Goal: Register for event/course

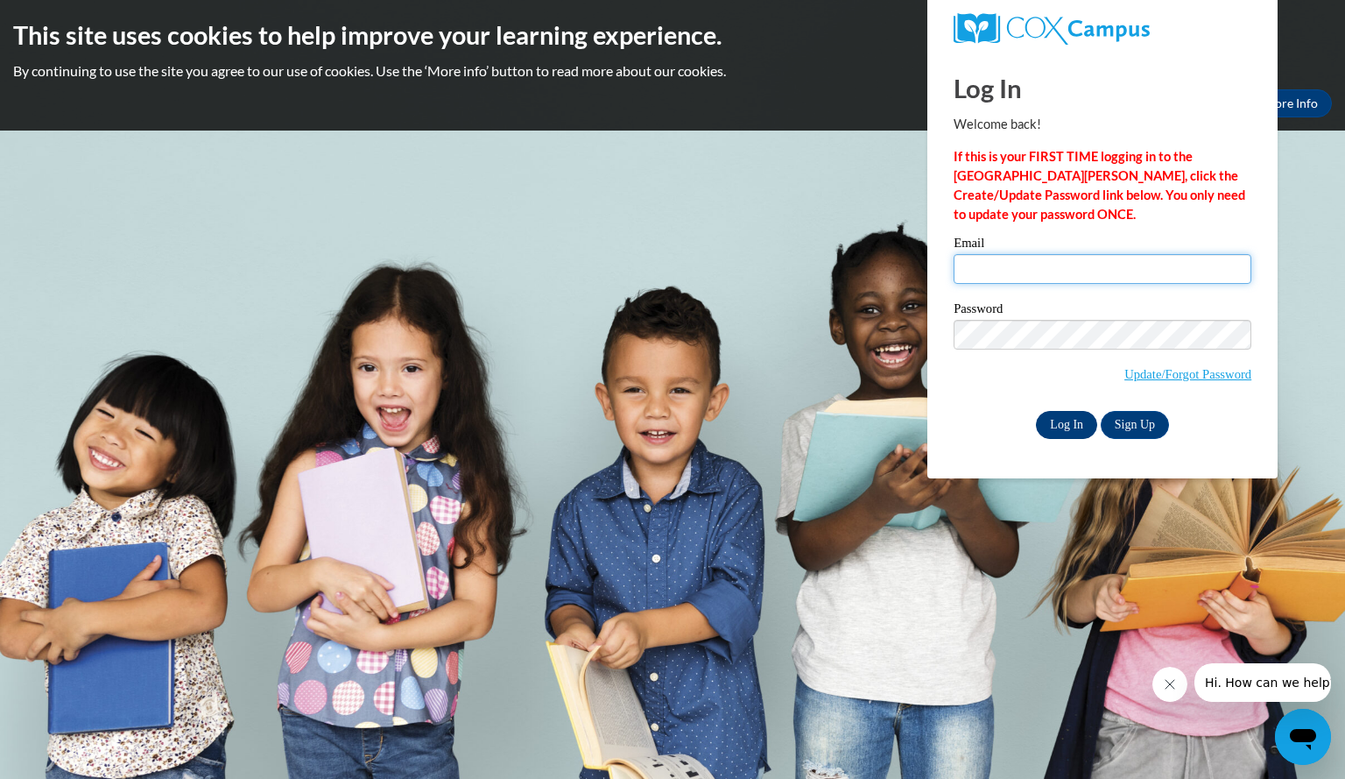
type input "silhaamy@aasd.k12.wi.us"
click at [1070, 434] on input "Log In" at bounding box center [1066, 425] width 61 height 28
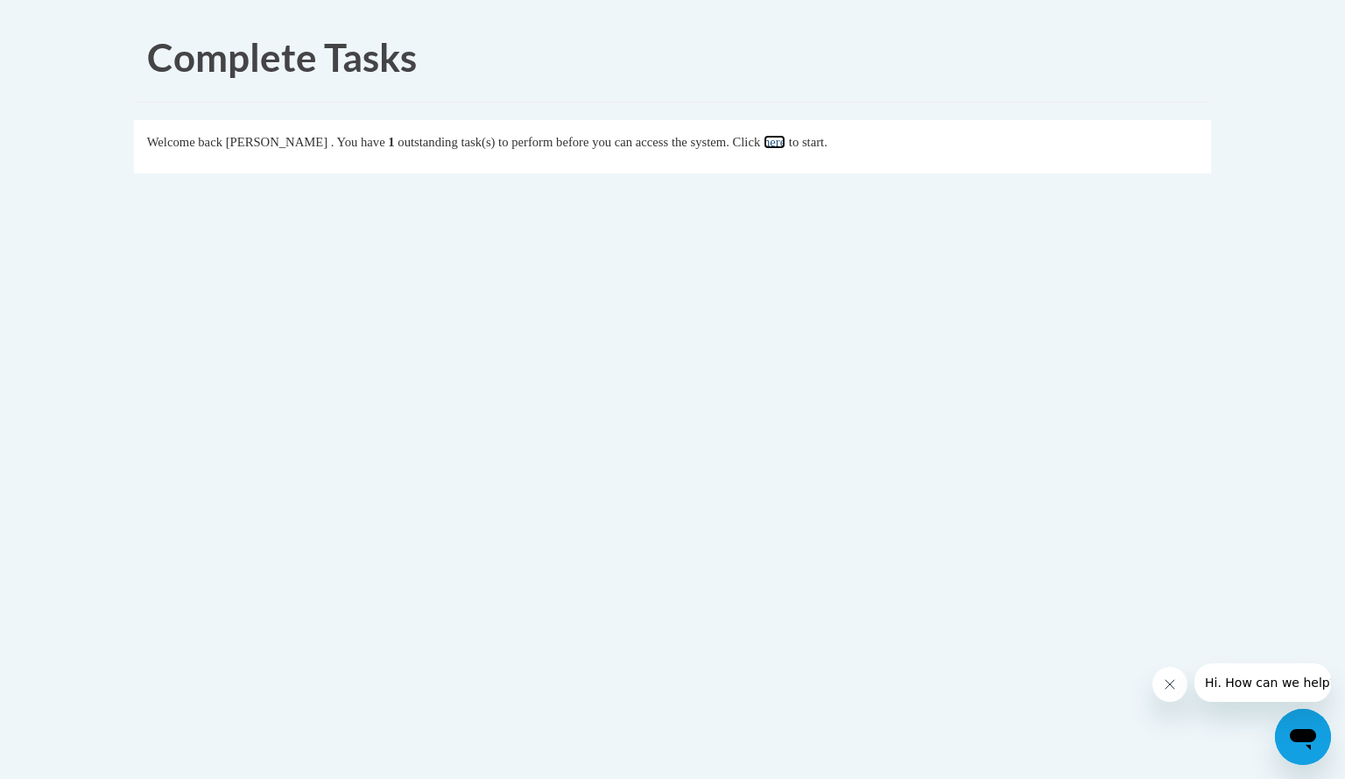
click at [786, 143] on link "here" at bounding box center [775, 142] width 22 height 14
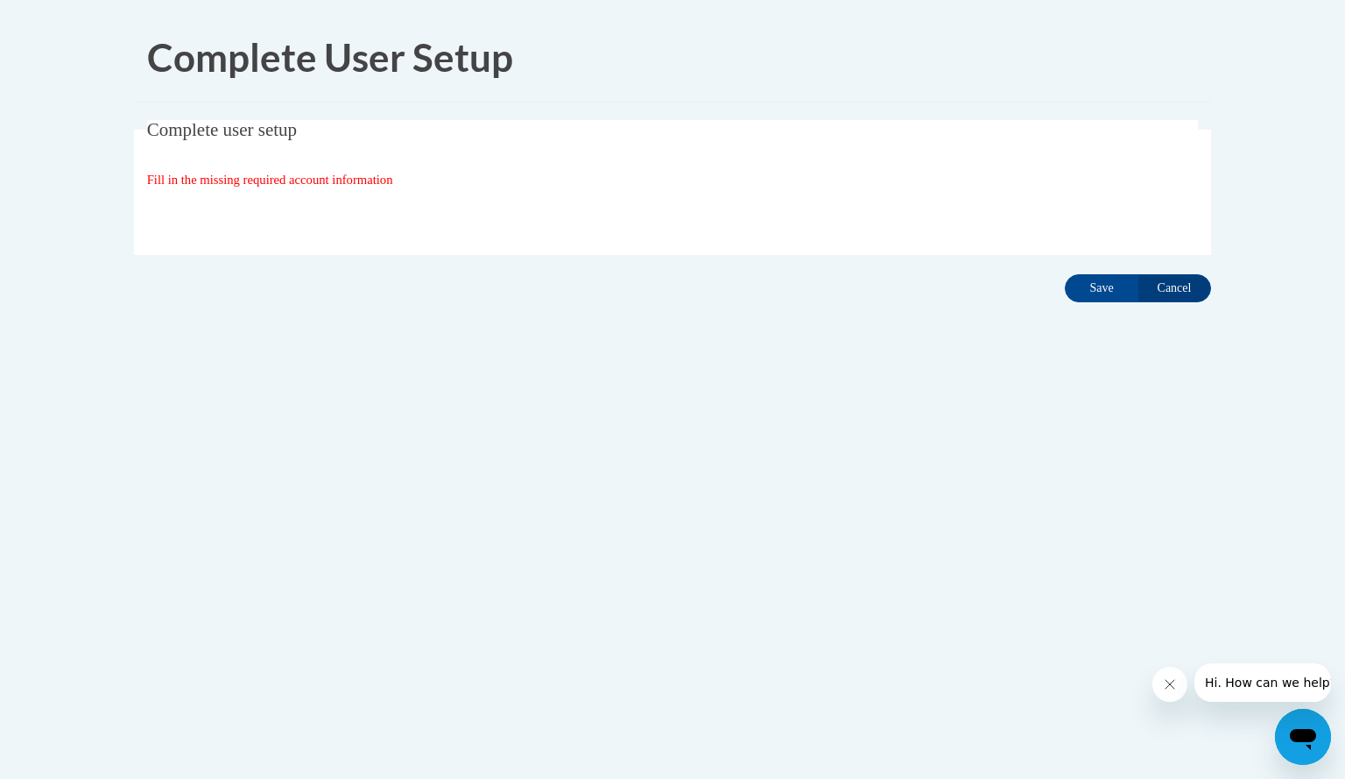
click at [424, 178] on div "Fill in the missing required account information" at bounding box center [673, 179] width 1052 height 19
click at [1112, 288] on input "Save" at bounding box center [1102, 288] width 74 height 28
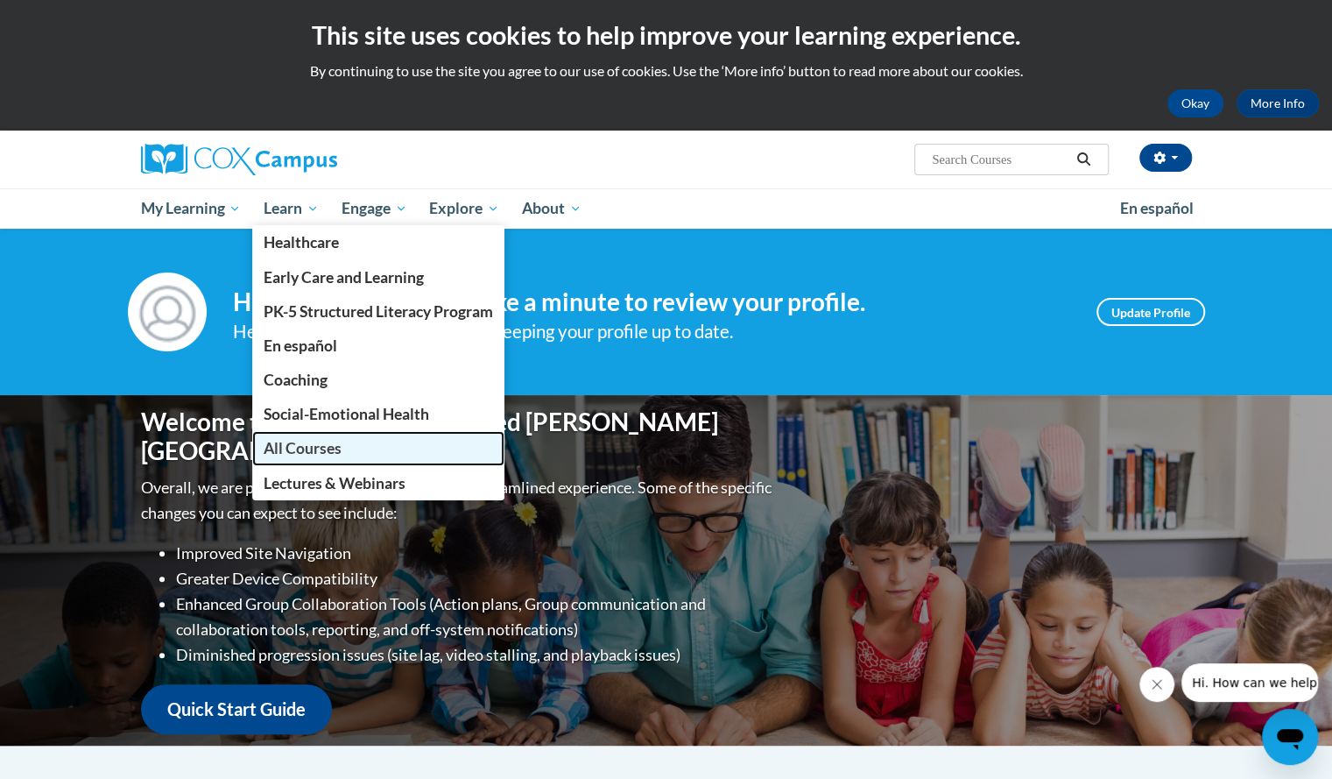
click at [289, 440] on span "All Courses" at bounding box center [303, 448] width 78 height 18
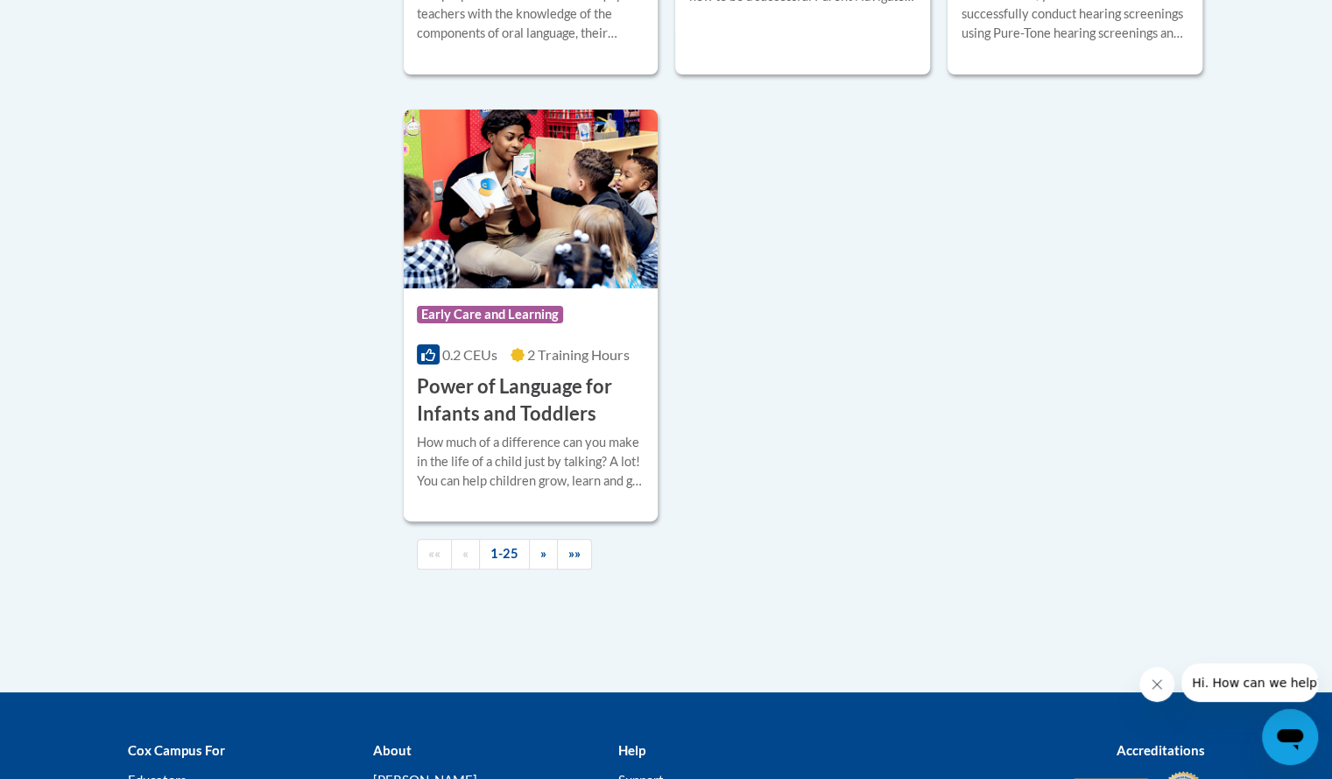
scroll to position [4091, 0]
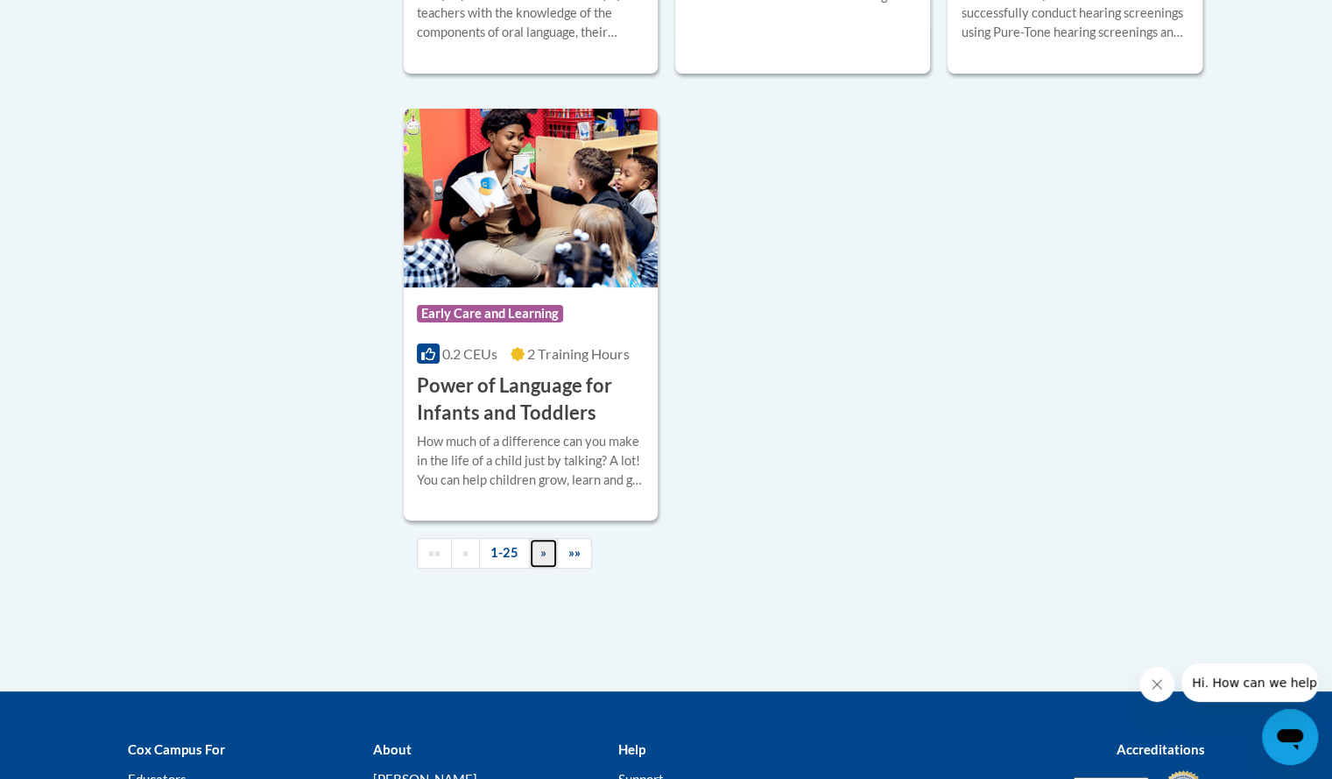
click at [540, 560] on span "»" at bounding box center [543, 552] width 6 height 15
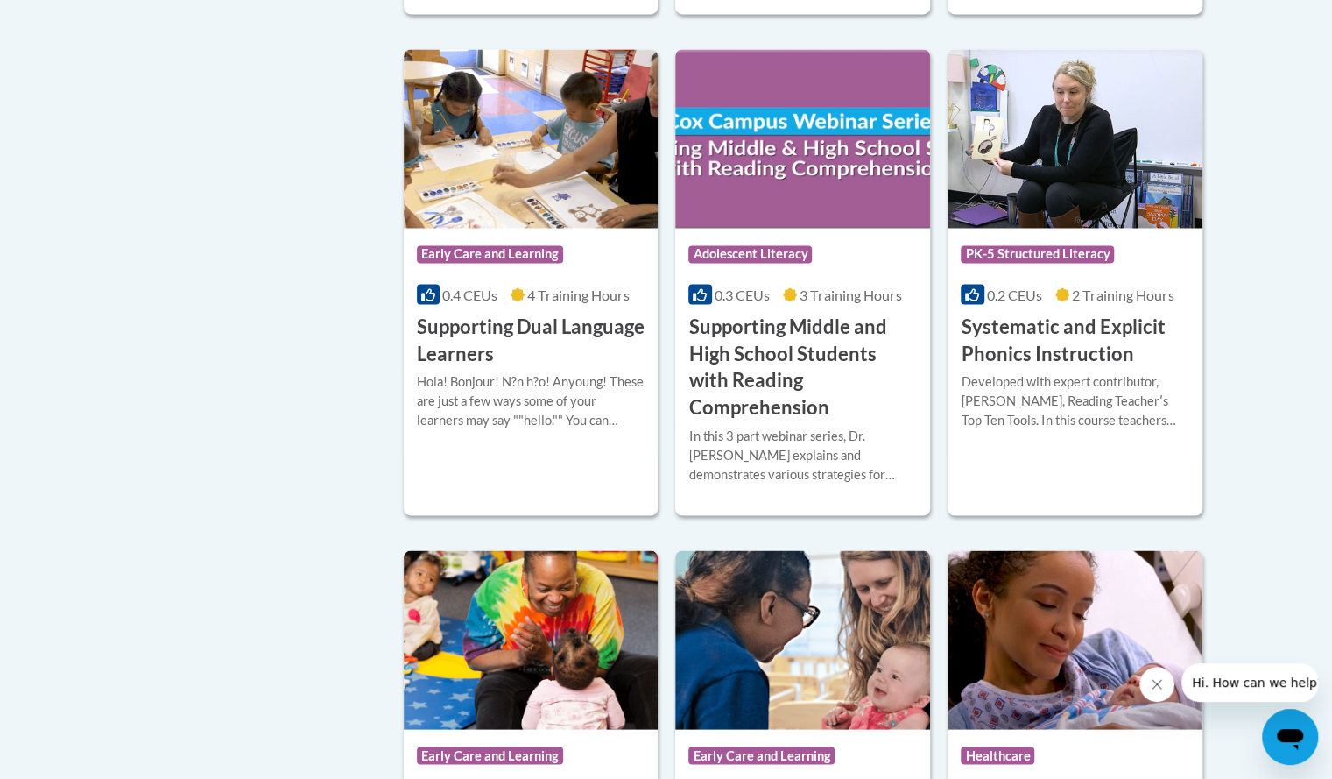
scroll to position [1698, 0]
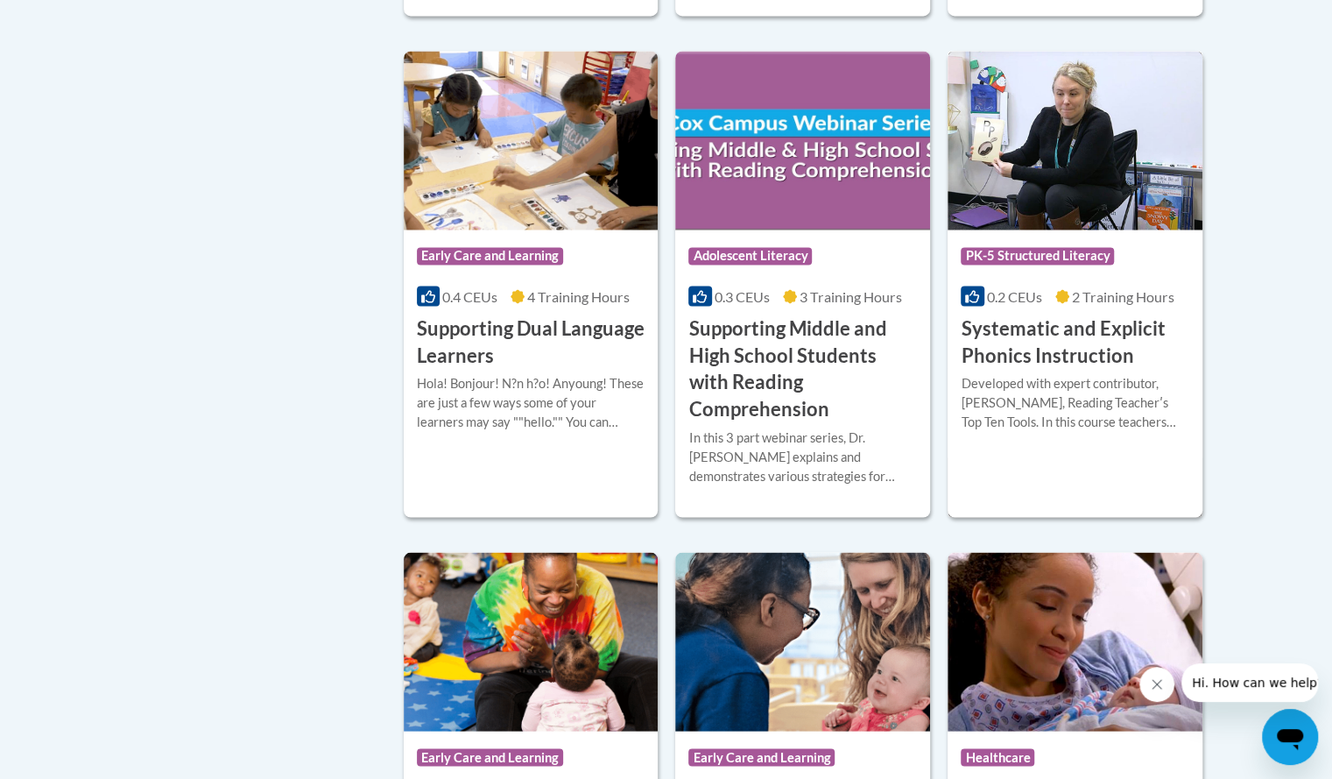
click at [1041, 262] on span "PK-5 Structured Literacy" at bounding box center [1040, 258] width 158 height 22
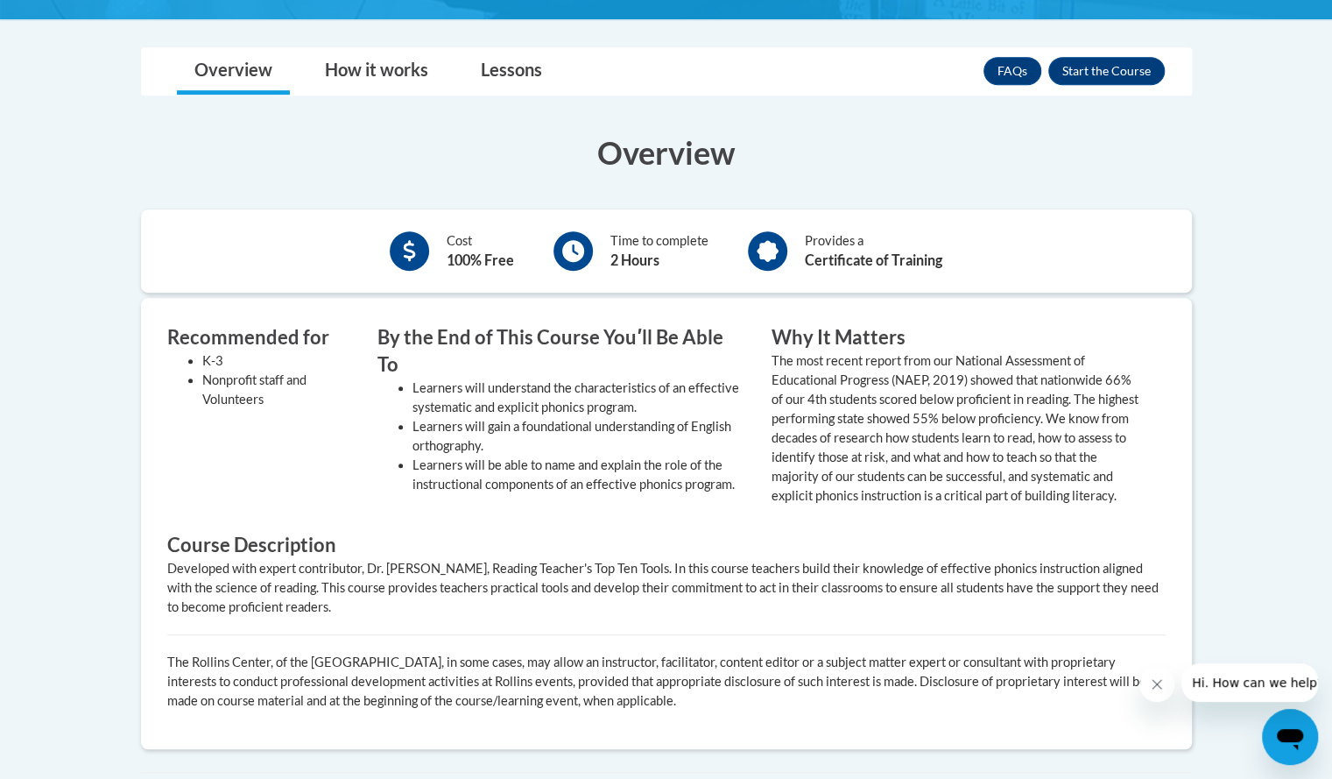
scroll to position [507, 0]
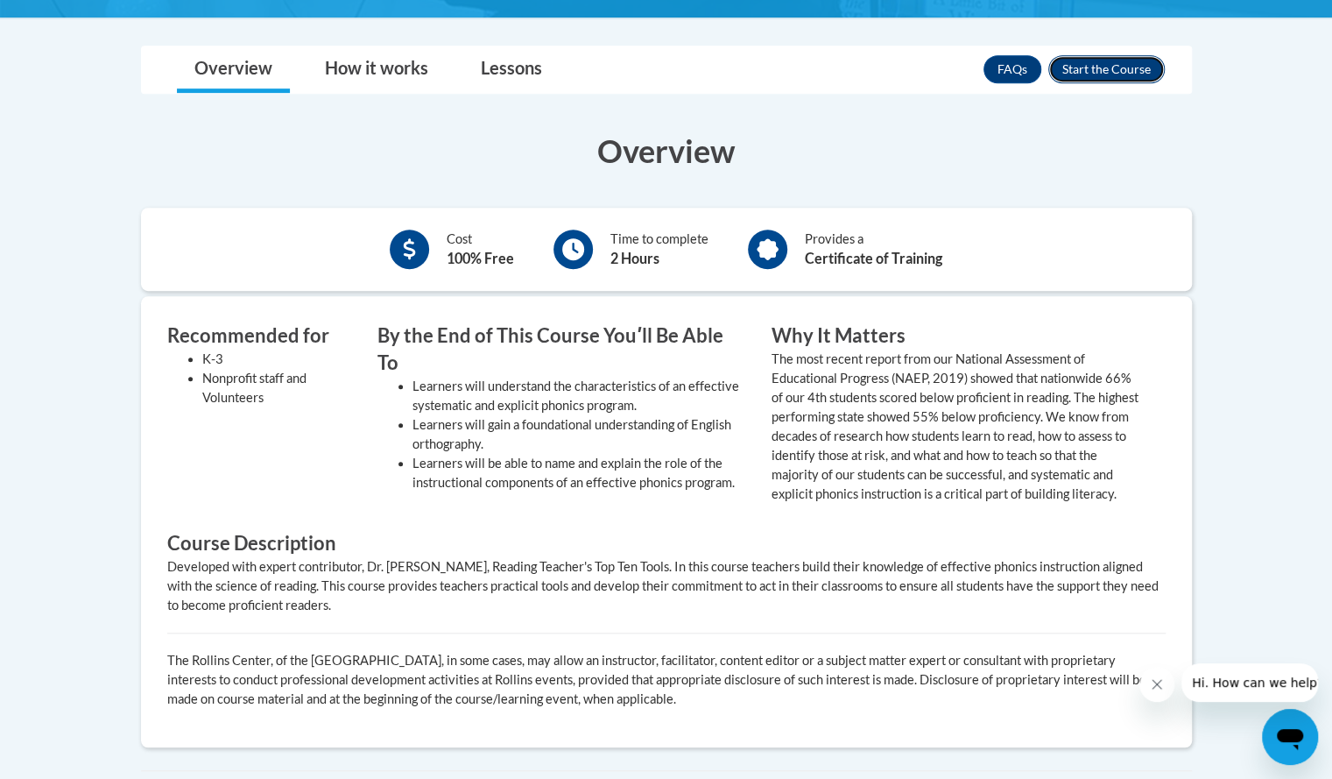
click at [1097, 74] on button "Enroll" at bounding box center [1106, 69] width 116 height 28
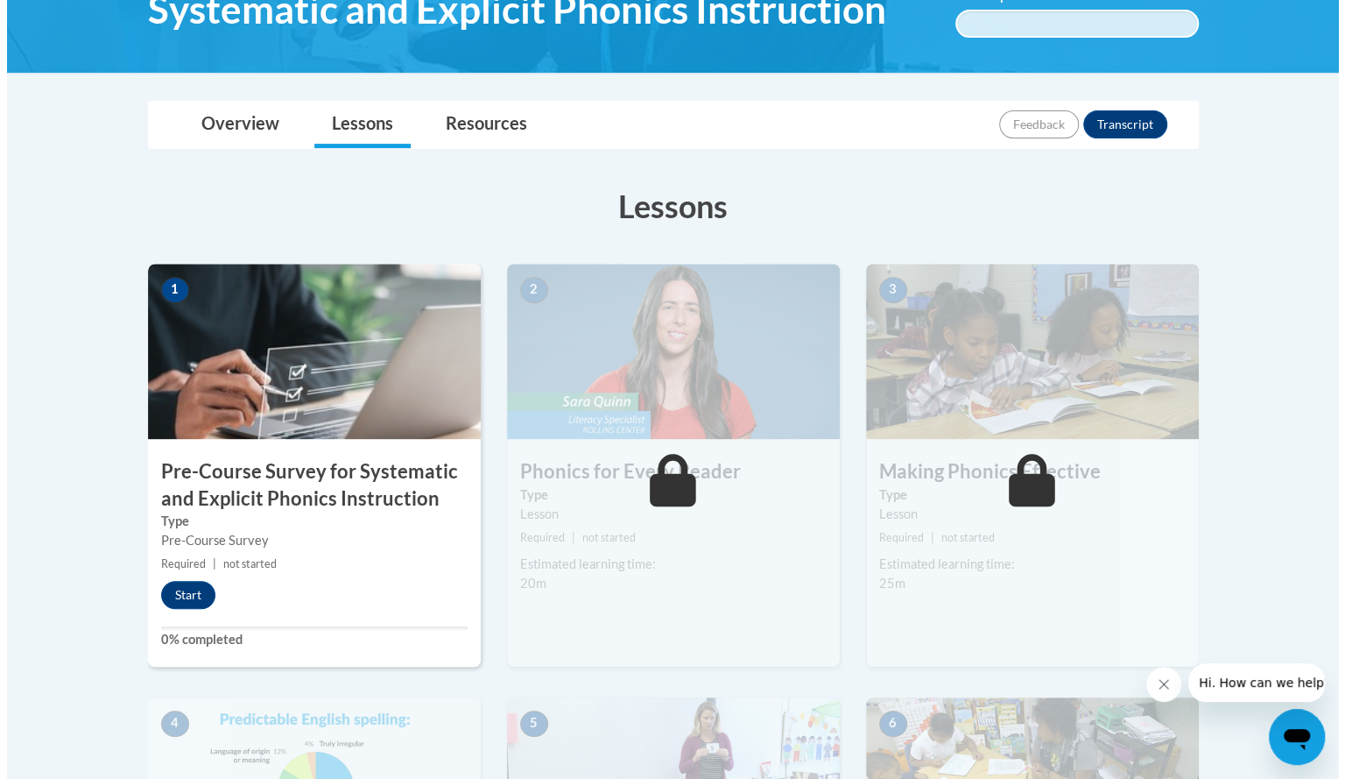
scroll to position [328, 0]
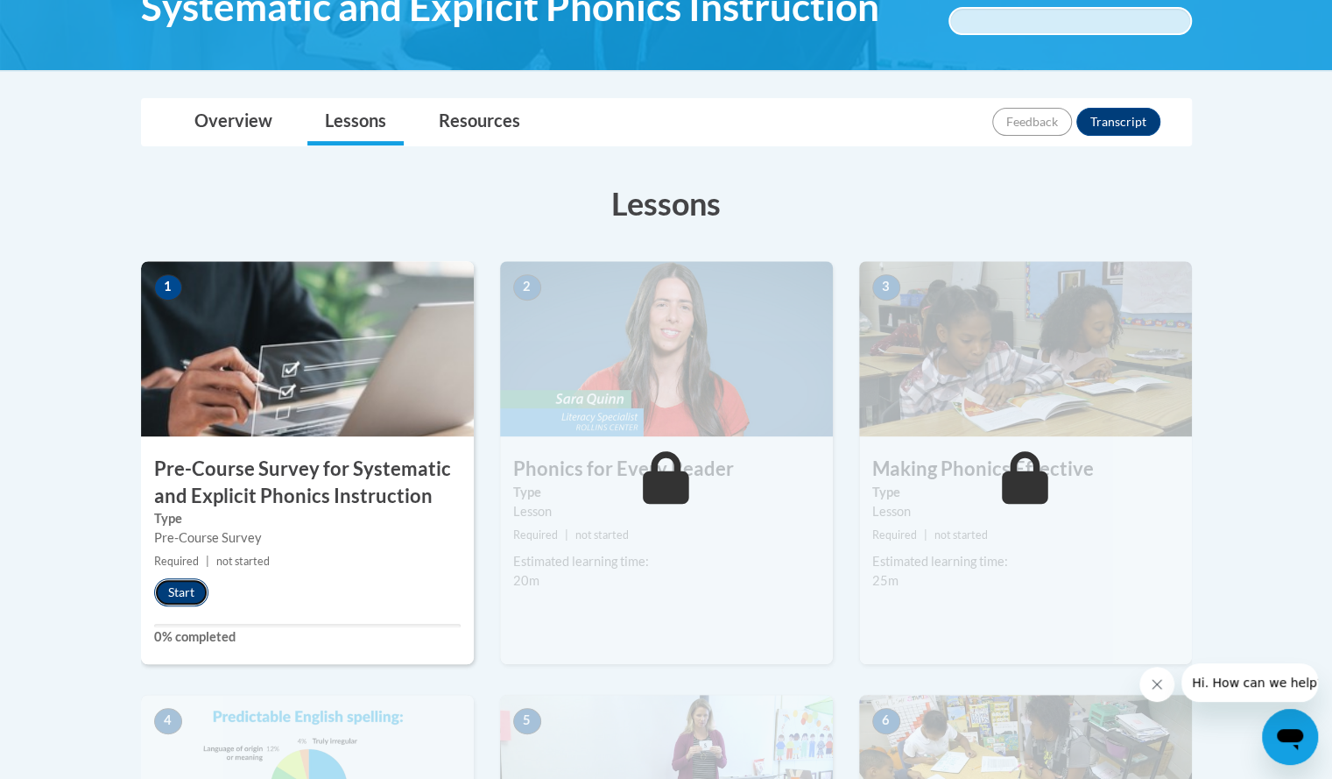
click at [186, 589] on button "Start" at bounding box center [181, 592] width 54 height 28
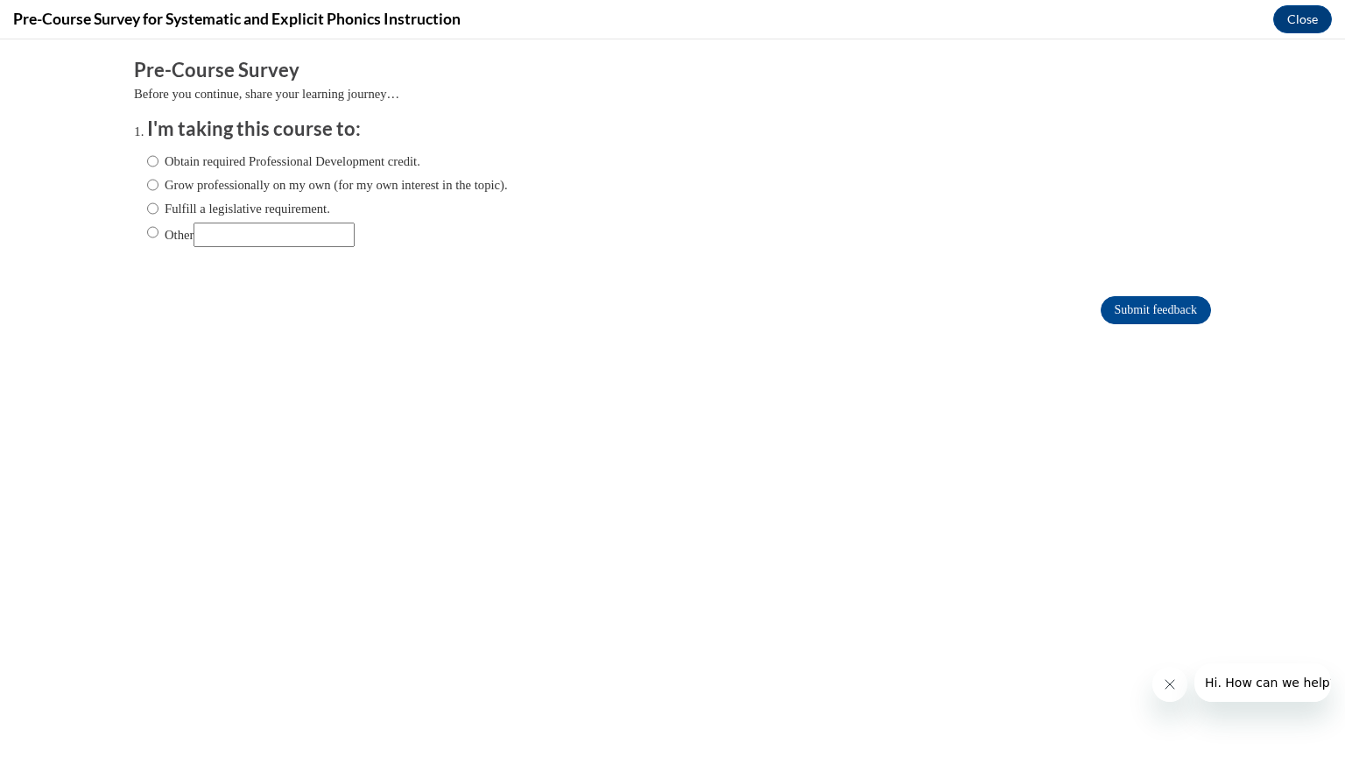
scroll to position [0, 0]
click at [147, 203] on input "Fulfill a legislative requirement." at bounding box center [152, 208] width 11 height 19
radio input "true"
click at [1157, 307] on input "Submit feedback" at bounding box center [1156, 310] width 110 height 28
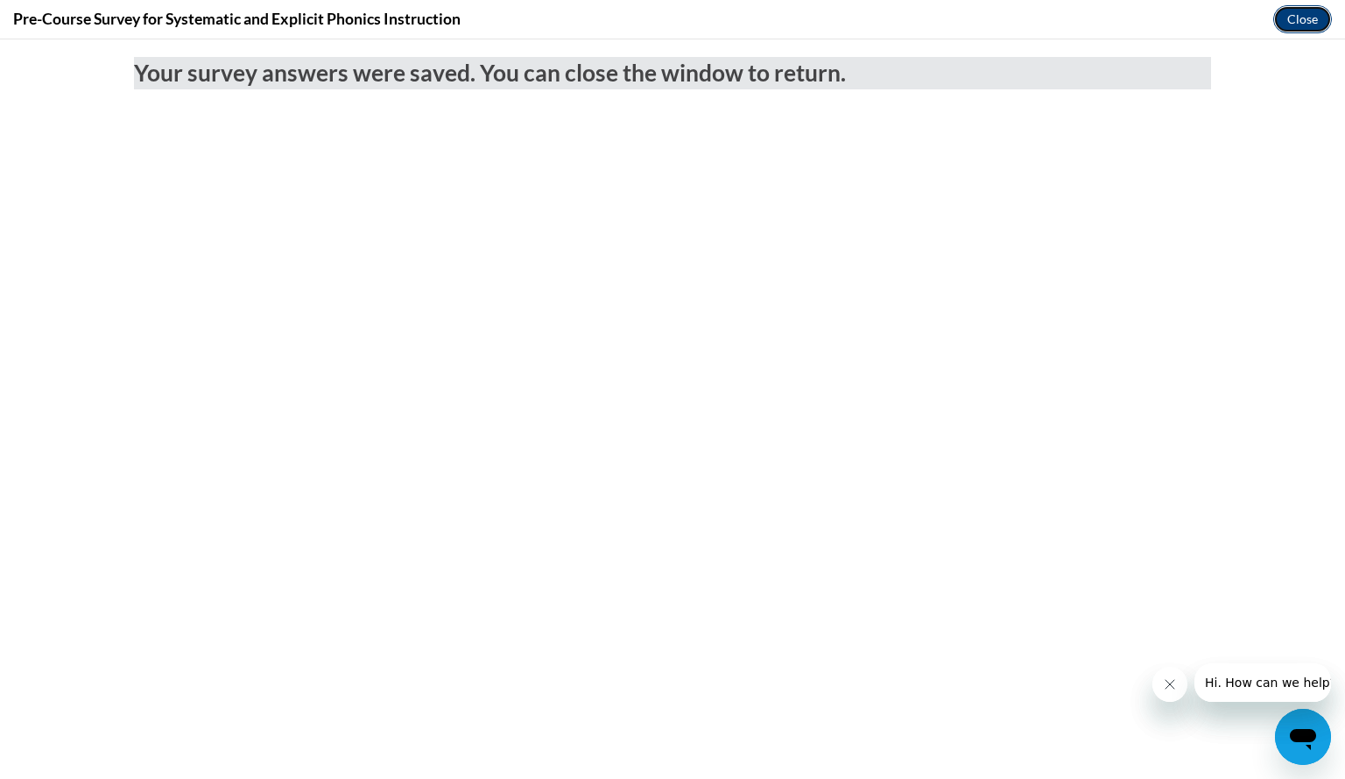
click at [1299, 17] on button "Close" at bounding box center [1303, 19] width 59 height 28
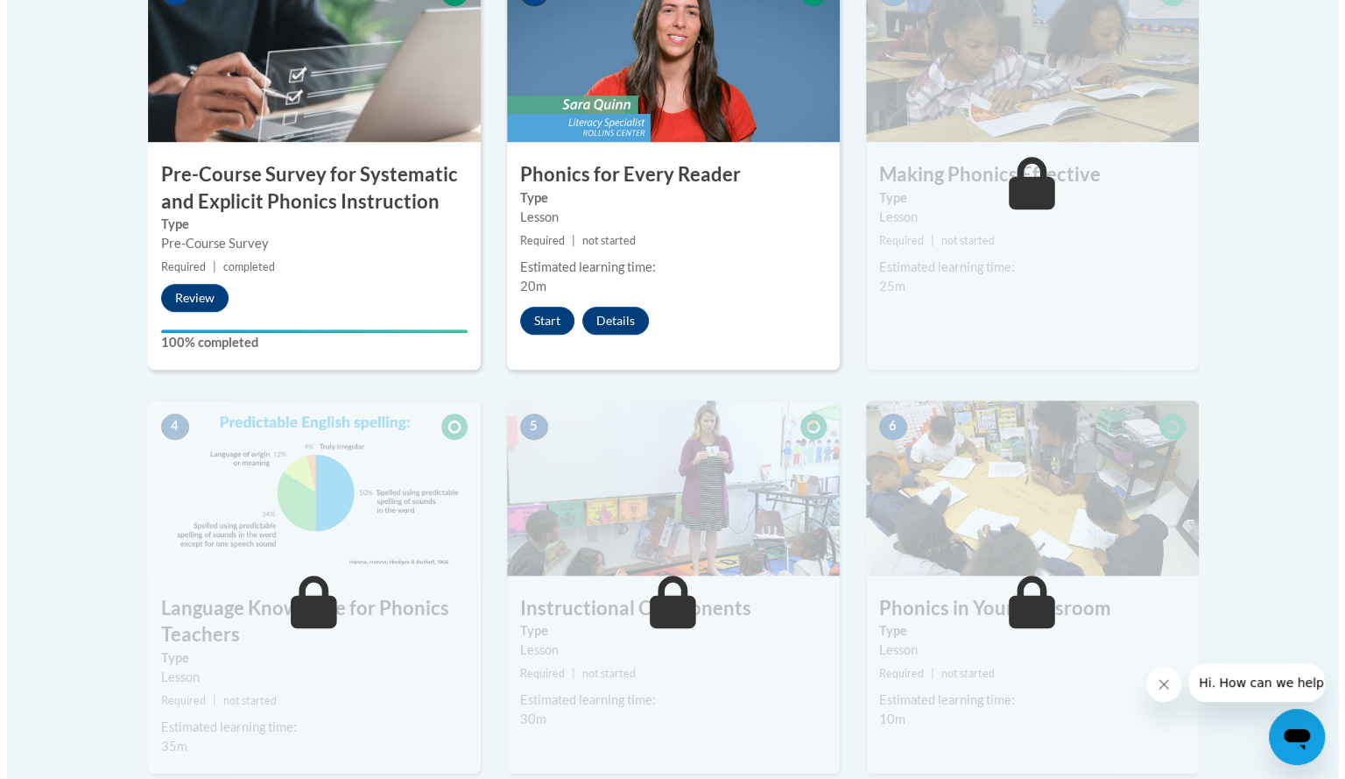
scroll to position [616, 0]
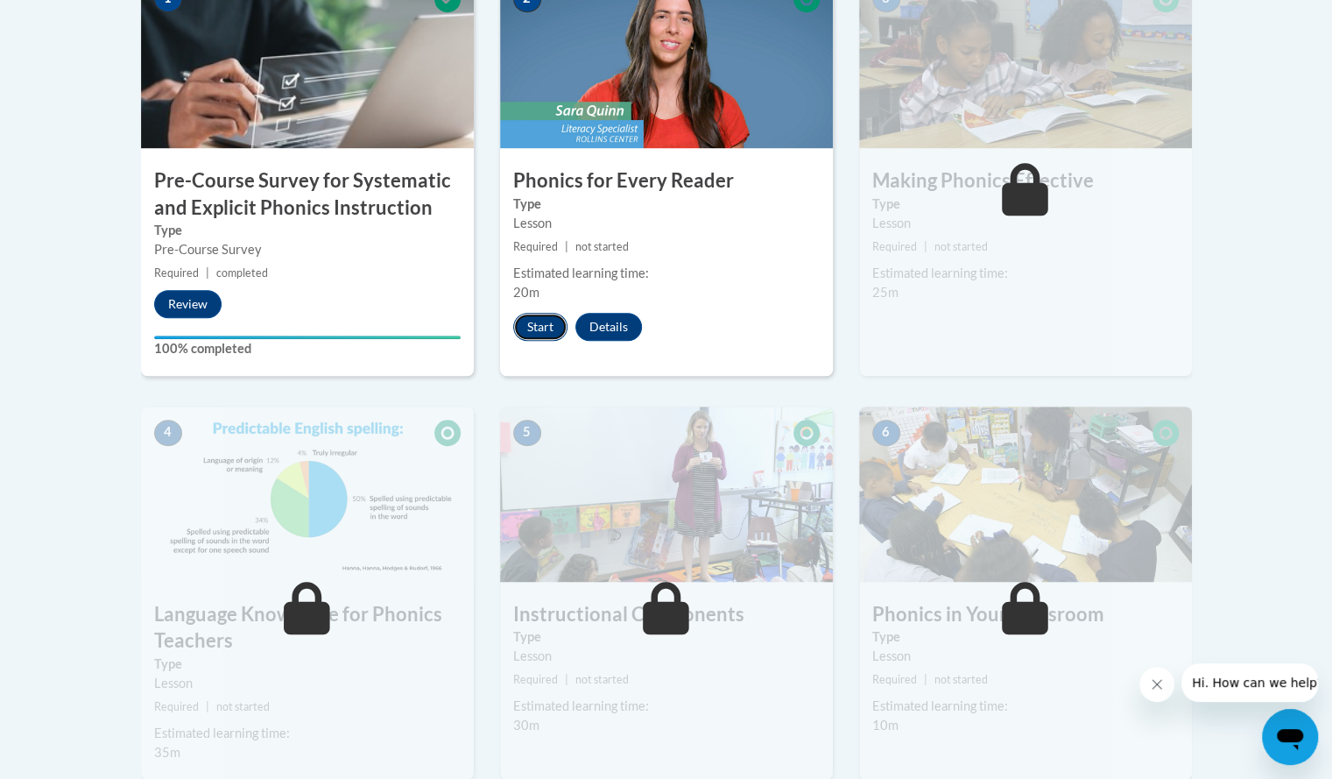
click at [541, 321] on button "Start" at bounding box center [540, 327] width 54 height 28
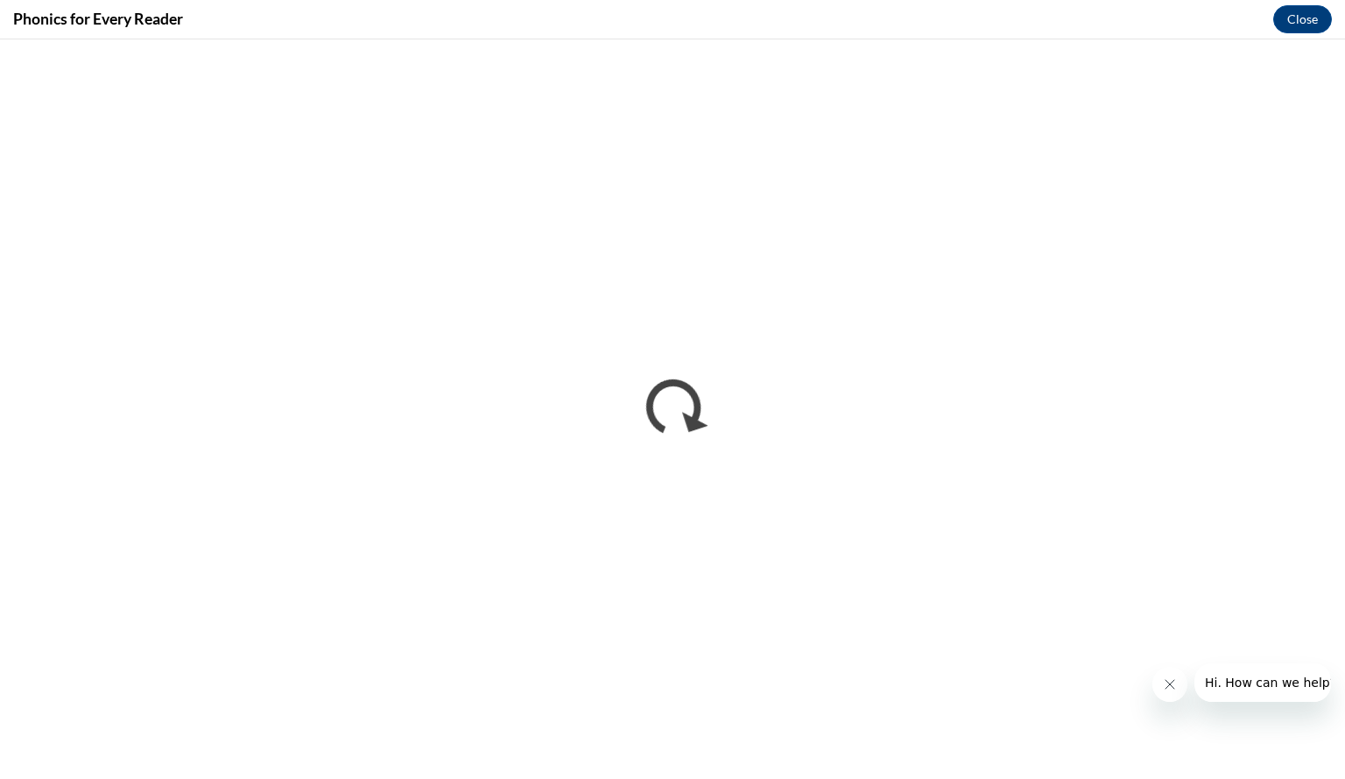
scroll to position [0, 0]
click at [1307, 20] on button "Close" at bounding box center [1303, 19] width 59 height 28
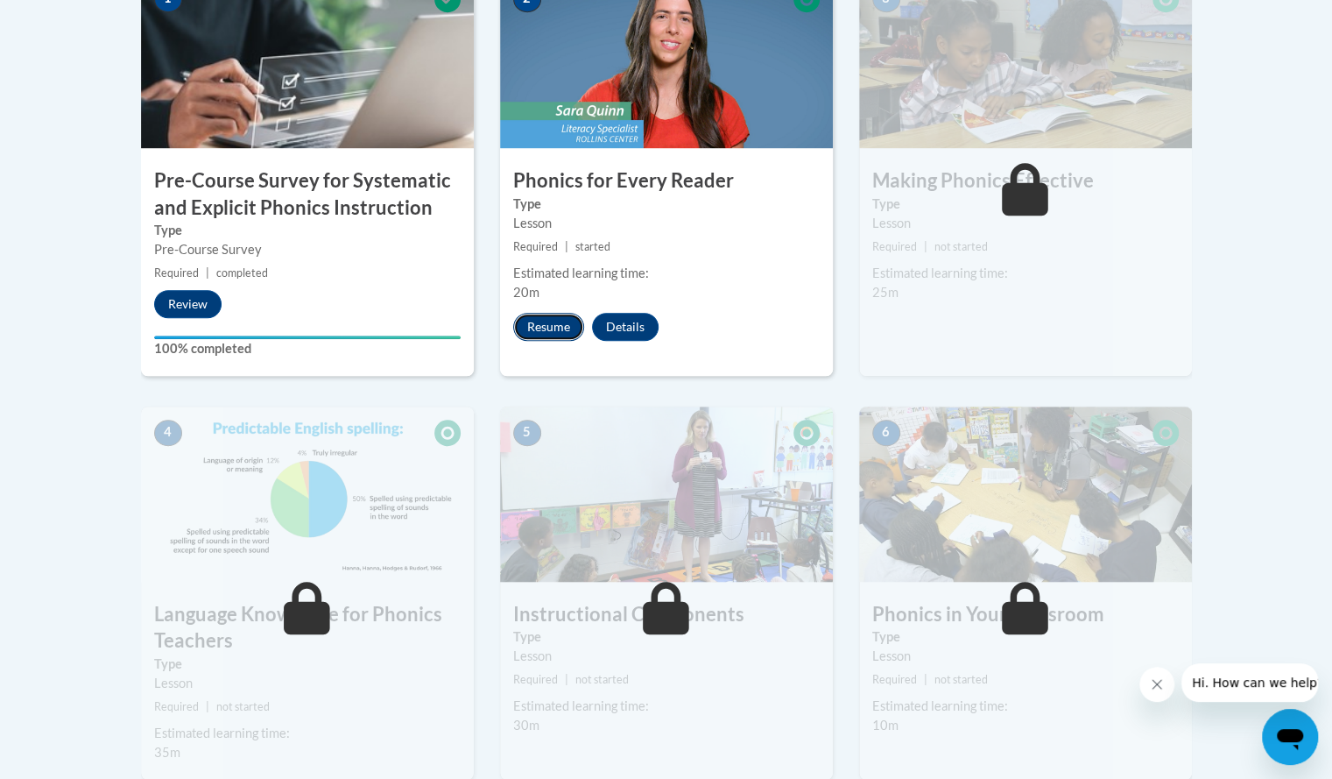
click at [559, 332] on button "Resume" at bounding box center [548, 327] width 71 height 28
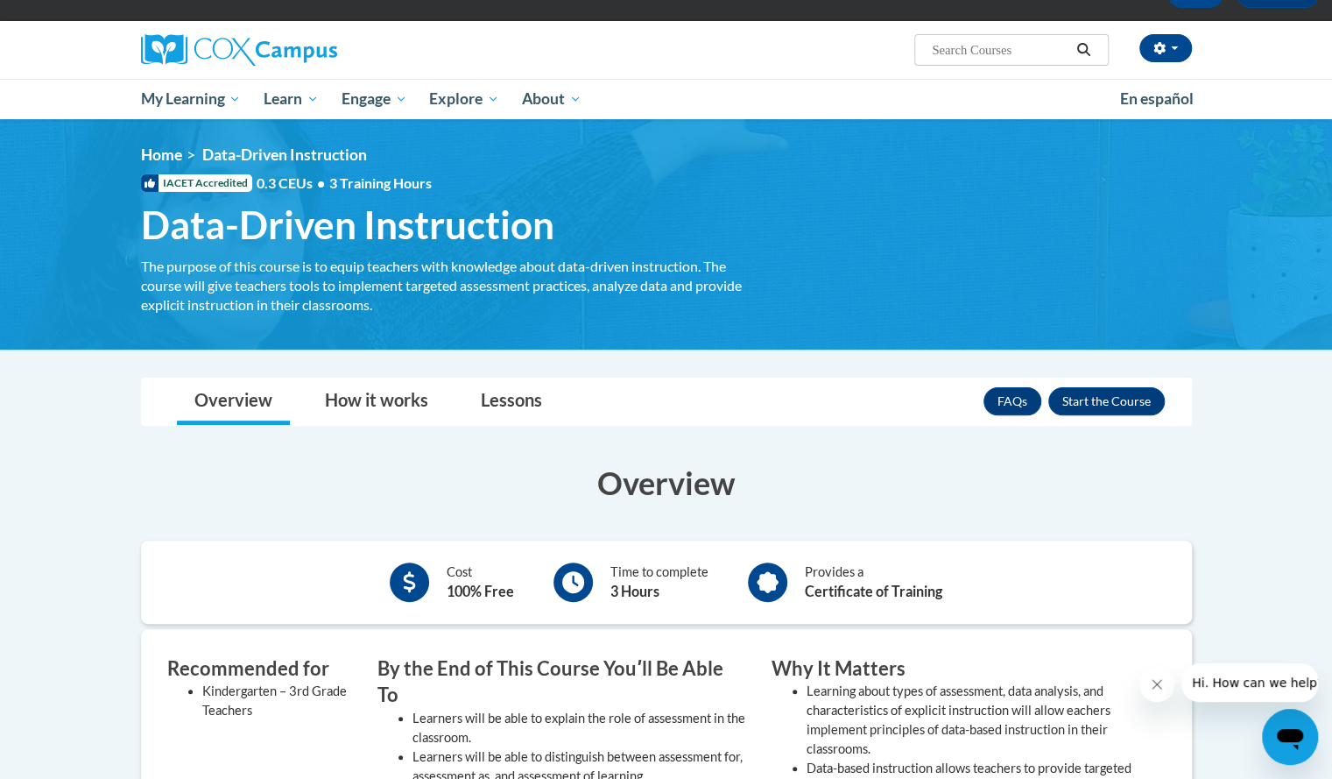
scroll to position [109, 0]
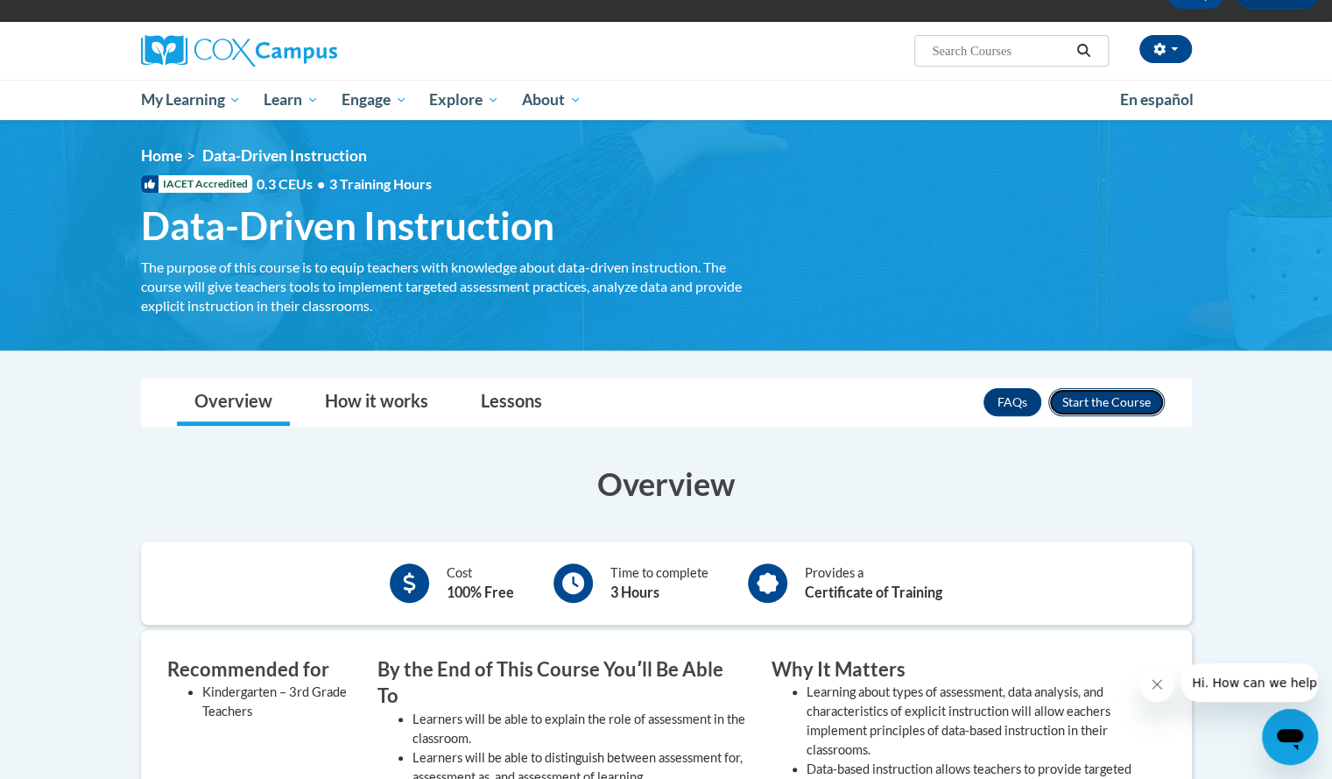
click at [1119, 402] on button "Enroll" at bounding box center [1106, 402] width 116 height 28
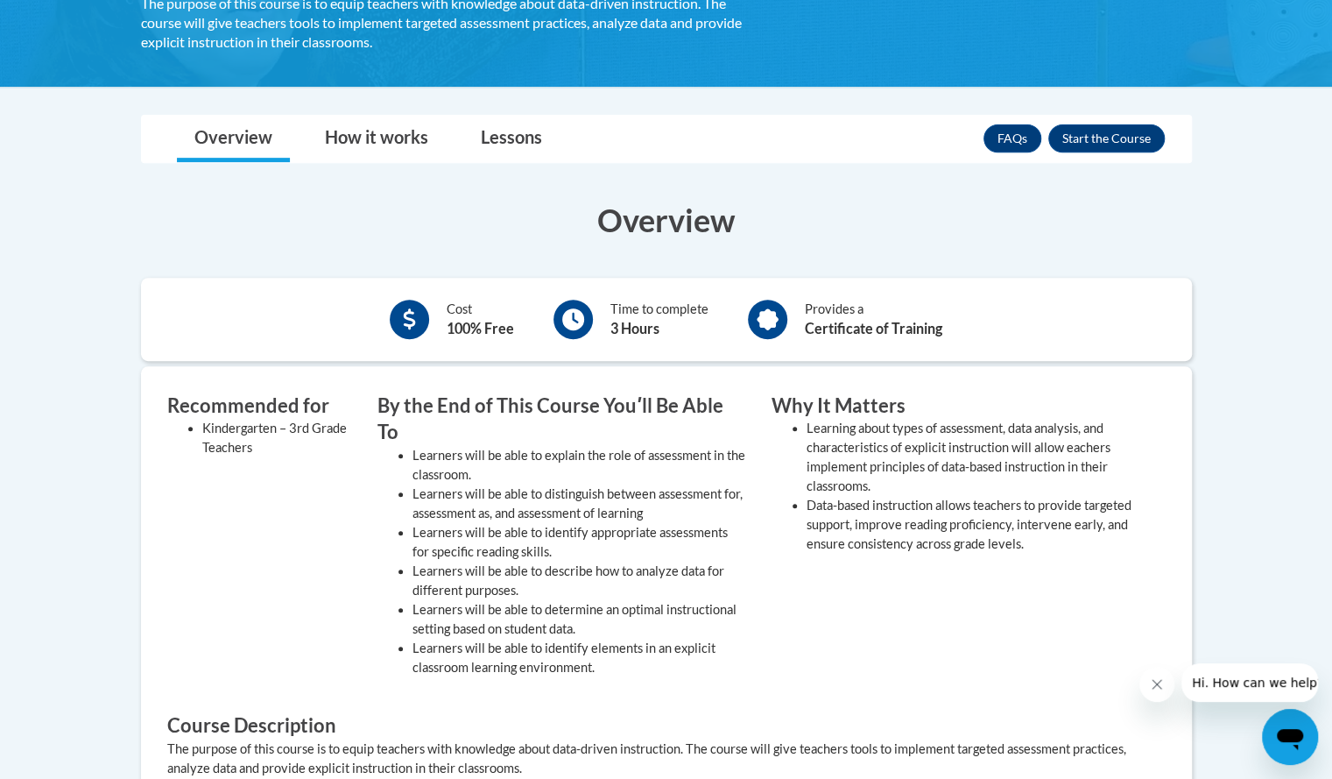
scroll to position [109, 0]
